Goal: Information Seeking & Learning: Check status

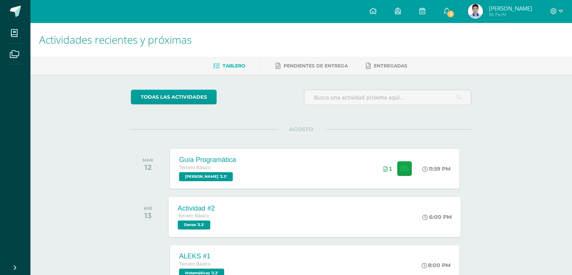
click at [334, 215] on div "Actividad #2 Tercero Básico Danza '3.3' 6:00 PM Actividad #2 [GEOGRAPHIC_DATA] …" at bounding box center [315, 216] width 292 height 40
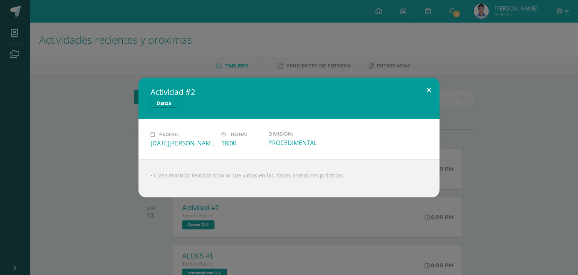
click at [428, 89] on button at bounding box center [428, 90] width 21 height 26
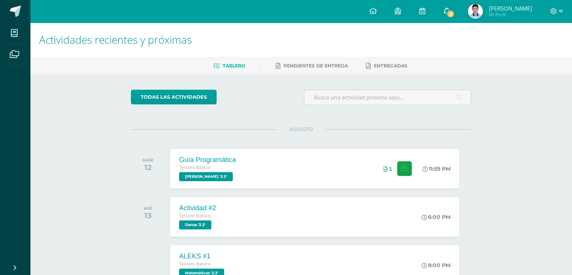
click at [455, 14] on span "3" at bounding box center [450, 14] width 8 height 8
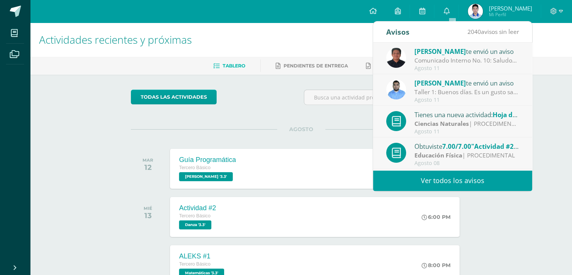
click at [471, 91] on div "Taller 1: Buenos días. Es un gusto saludarles. Se ha subido a la plataforma el …" at bounding box center [466, 92] width 105 height 9
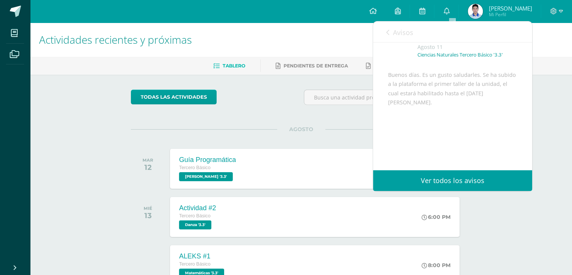
scroll to position [50, 0]
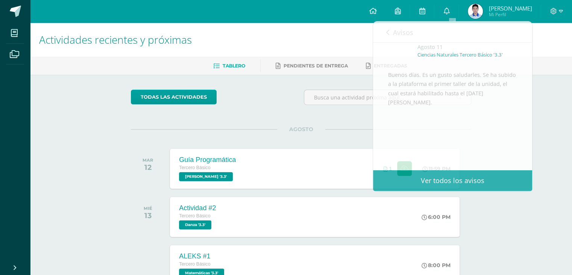
click at [551, 132] on div "Actividades recientes y próximas Tablero Pendientes de entrega Entregadas todas…" at bounding box center [301, 250] width 542 height 454
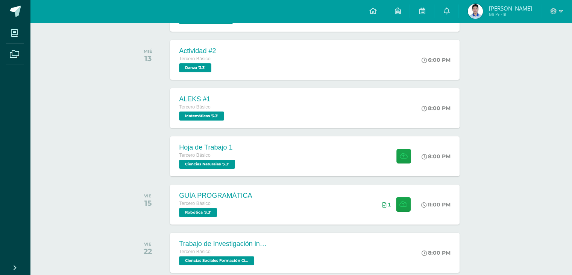
scroll to position [156, 0]
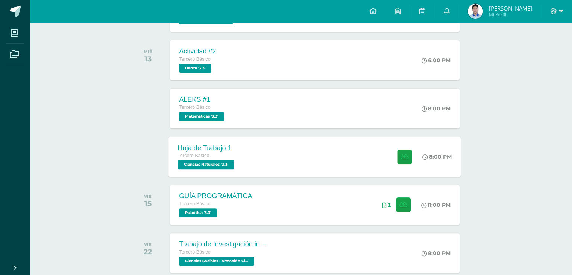
click at [332, 162] on div "Hoja de Trabajo 1 Tercero Básico Ciencias Naturales '3.3' 8:00 PM Hoja de Traba…" at bounding box center [315, 156] width 292 height 40
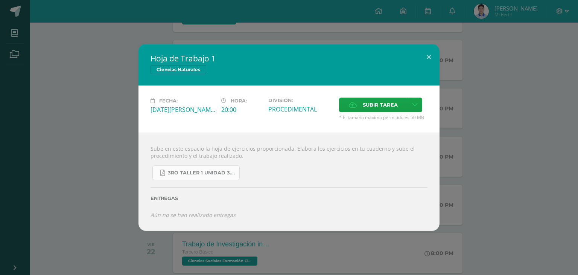
click at [197, 172] on span "3ro Taller 1 unidad 3.pdf" at bounding box center [202, 173] width 68 height 6
click at [429, 55] on button at bounding box center [428, 57] width 21 height 26
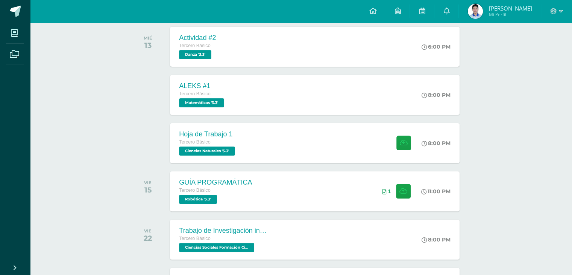
scroll to position [115, 0]
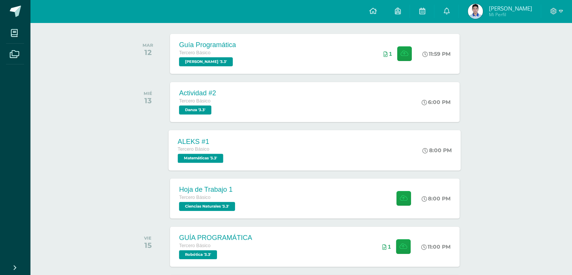
click at [375, 149] on div "ALEKS #1 Tercero Básico Matemáticas '3.3' 8:00 PM ALEKS #1 Matemáticas Cargando…" at bounding box center [315, 150] width 292 height 40
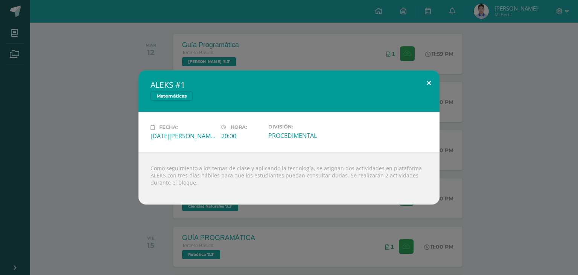
click at [426, 82] on button at bounding box center [428, 83] width 21 height 26
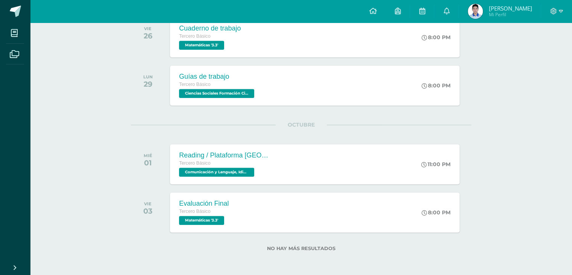
scroll to position [0, 0]
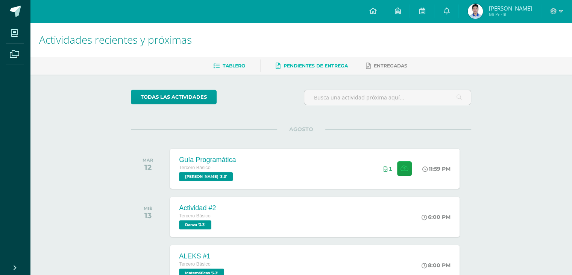
click at [340, 65] on span "Pendientes de entrega" at bounding box center [316, 66] width 64 height 6
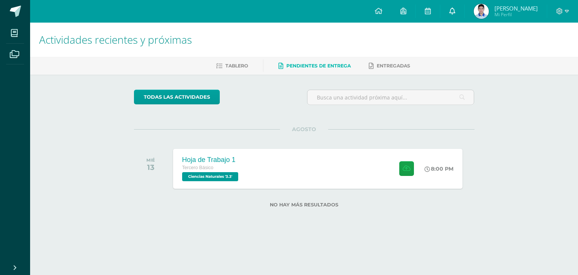
click at [455, 10] on icon at bounding box center [452, 11] width 6 height 7
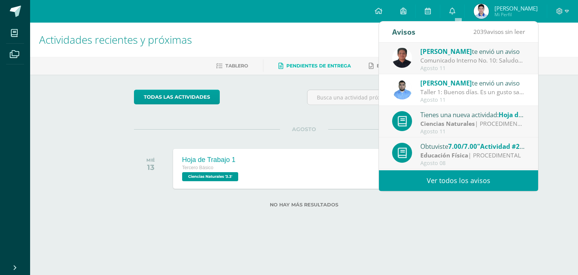
click at [486, 85] on div "Vinicio Vacaro te envió un aviso" at bounding box center [472, 83] width 105 height 10
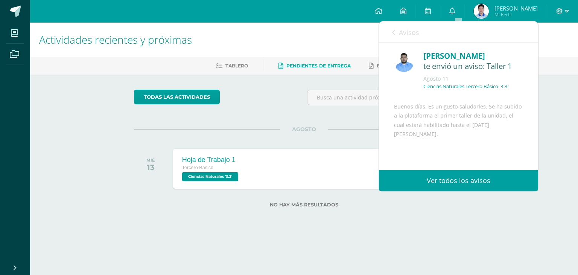
scroll to position [50, 0]
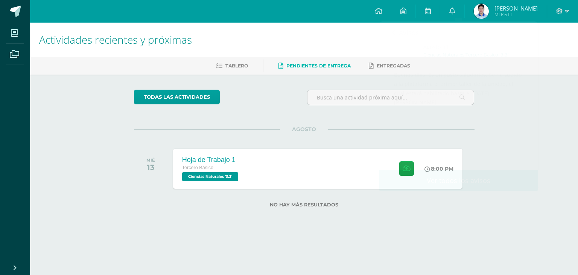
click at [486, 12] on img at bounding box center [480, 11] width 15 height 15
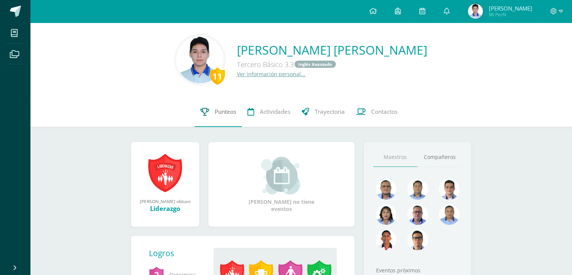
click at [232, 112] on span "Punteos" at bounding box center [225, 112] width 21 height 8
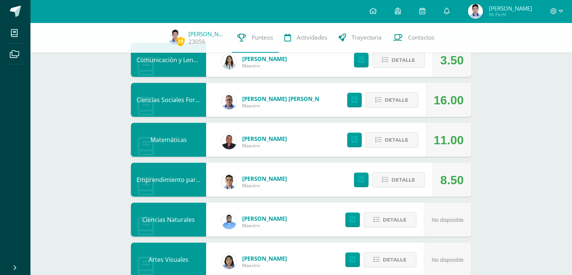
scroll to position [68, 0]
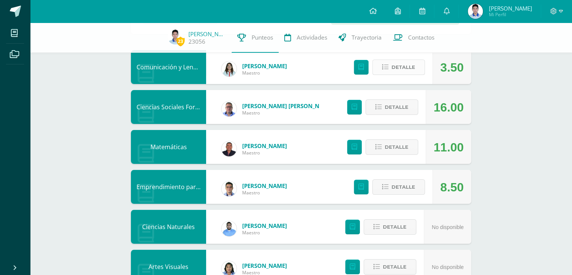
click at [416, 65] on button "Detalle" at bounding box center [398, 66] width 53 height 15
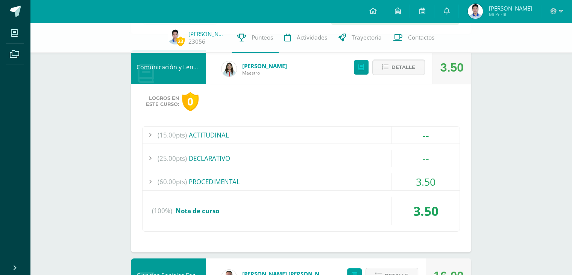
click at [150, 184] on div at bounding box center [150, 181] width 15 height 17
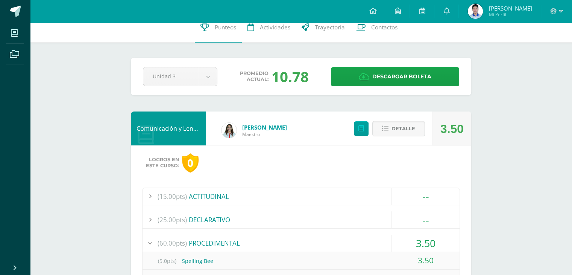
scroll to position [0, 0]
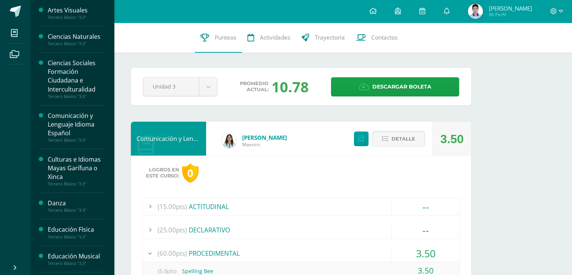
click at [63, 42] on div "Tercero Básico "3.3"" at bounding box center [76, 43] width 57 height 5
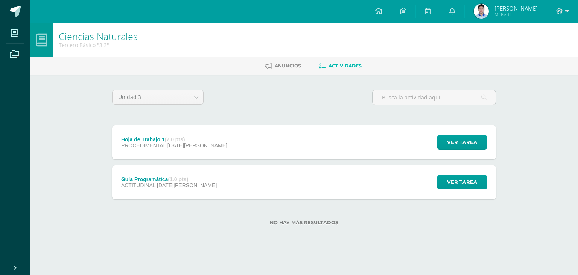
click at [418, 175] on div "Guía Programática (1.0 pts) ACTITUDINAL [DATE][PERSON_NAME] Ver tarea Guía Prog…" at bounding box center [304, 182] width 384 height 34
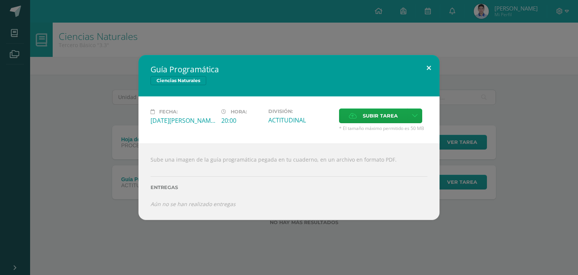
click at [430, 65] on button at bounding box center [428, 68] width 21 height 26
